Goal: Information Seeking & Learning: Check status

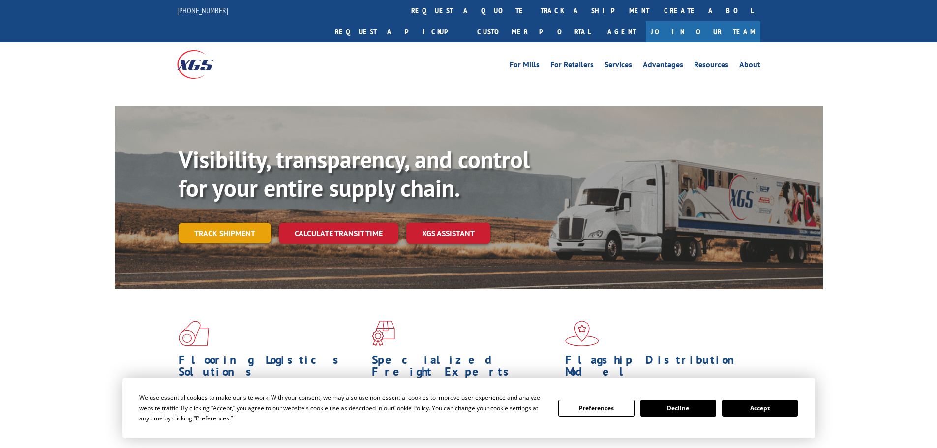
click at [235, 223] on link "Track shipment" at bounding box center [225, 233] width 93 height 21
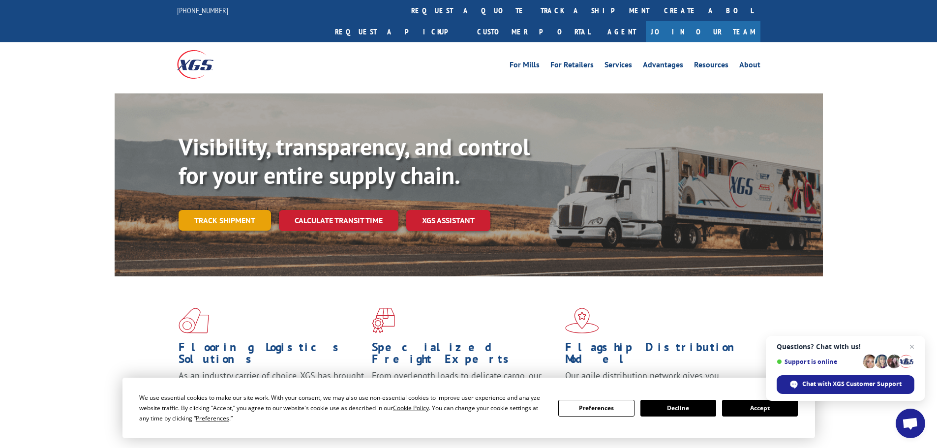
click at [225, 210] on link "Track shipment" at bounding box center [225, 220] width 93 height 21
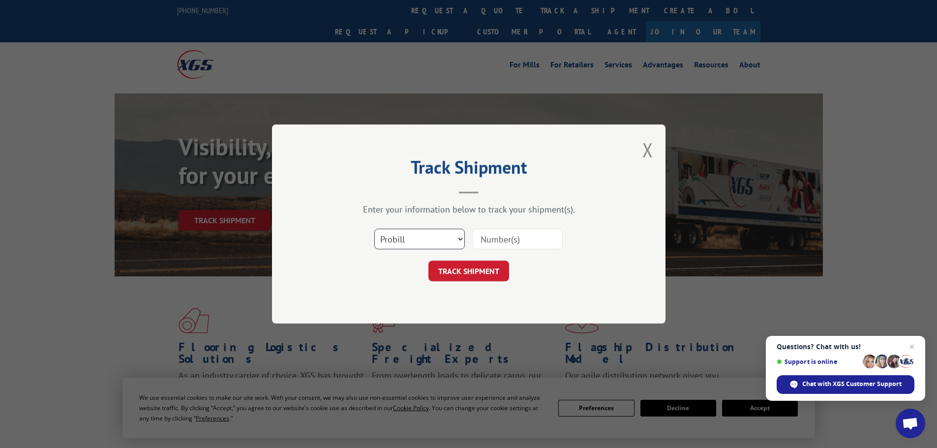
click at [462, 238] on select "Select category... Probill BOL PO" at bounding box center [419, 239] width 91 height 21
select select "po"
click at [374, 229] on select "Select category... Probill BOL PO" at bounding box center [419, 239] width 91 height 21
click at [504, 238] on input at bounding box center [517, 239] width 91 height 21
type input "03520483"
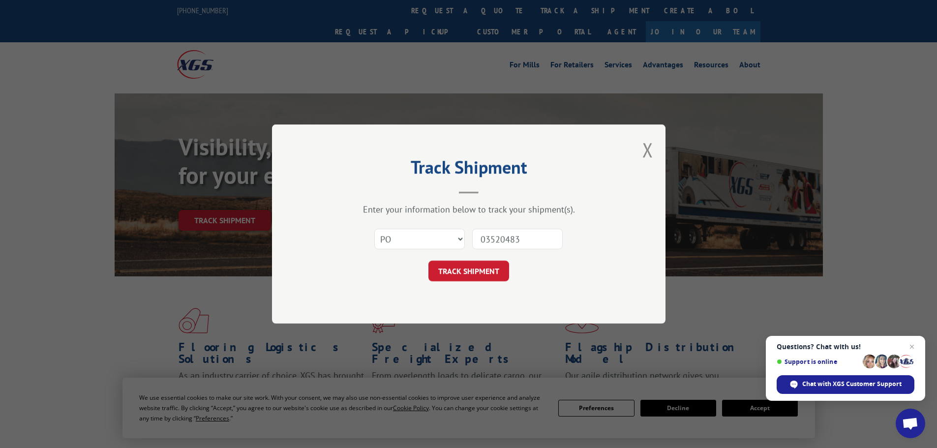
click button "TRACK SHIPMENT" at bounding box center [469, 271] width 81 height 21
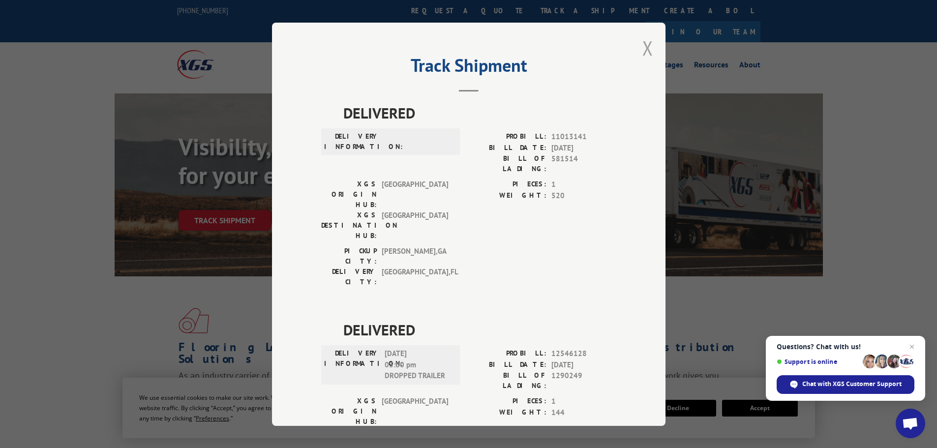
click at [643, 46] on button "Close modal" at bounding box center [648, 48] width 11 height 26
